Goal: Find specific fact: Find specific fact

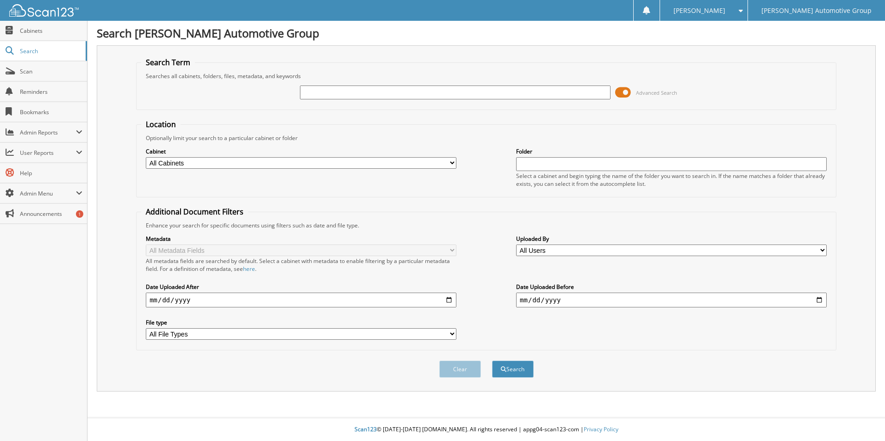
click at [333, 88] on input "text" at bounding box center [455, 93] width 310 height 14
type input "404335"
click at [492, 361] on button "Search" at bounding box center [513, 369] width 42 height 17
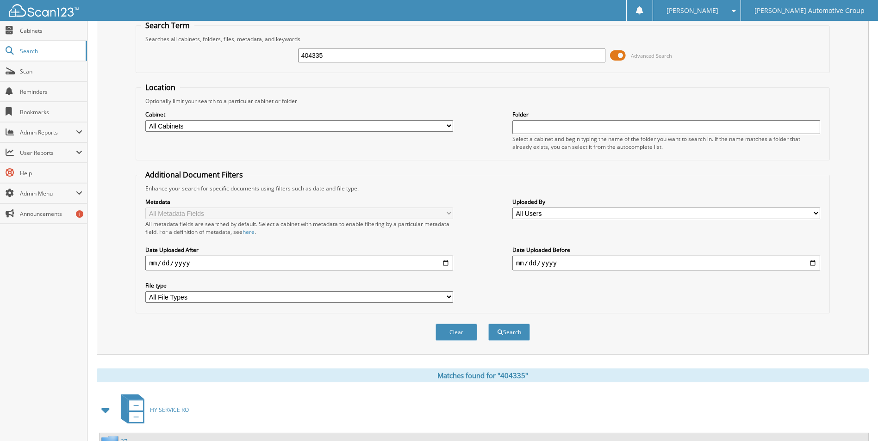
scroll to position [112, 0]
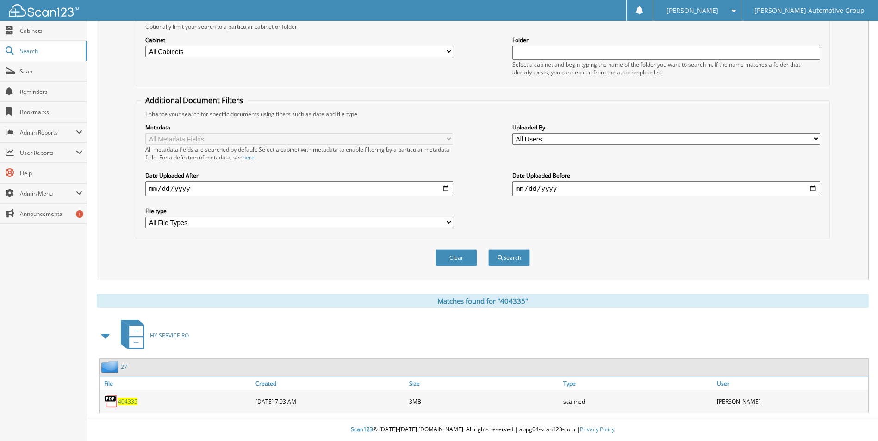
click at [130, 403] on span "404335" at bounding box center [127, 402] width 19 height 8
